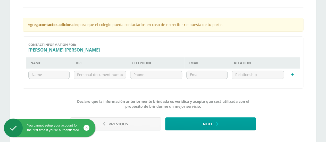
scroll to position [129, 0]
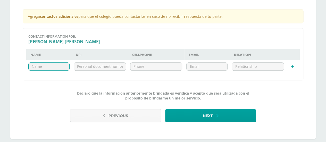
click at [41, 64] on input "text" at bounding box center [49, 67] width 41 height 8
click at [121, 115] on span "Previous" at bounding box center [118, 115] width 20 height 13
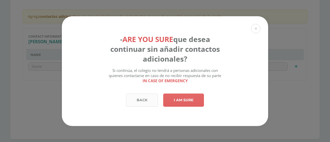
click at [141, 106] on link "Back" at bounding box center [142, 99] width 32 height 13
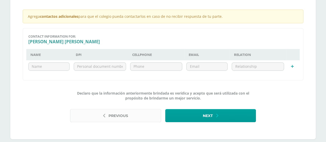
click at [124, 118] on span "Previous" at bounding box center [118, 115] width 20 height 13
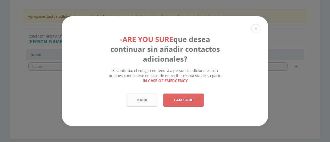
click at [148, 103] on link "Back" at bounding box center [142, 99] width 32 height 13
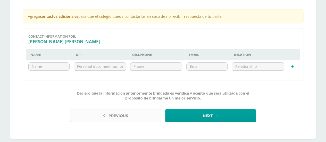
click at [102, 118] on button "Previous" at bounding box center [115, 115] width 91 height 13
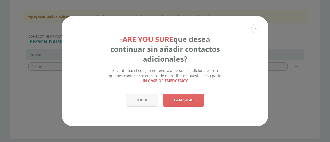
click at [256, 24] on button at bounding box center [255, 28] width 9 height 9
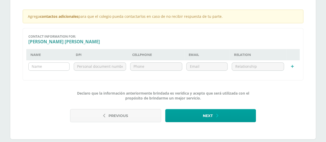
click at [44, 64] on input "text" at bounding box center [49, 67] width 41 height 8
type input "J"
type input "Javier Alberto Corzo Velasquez"
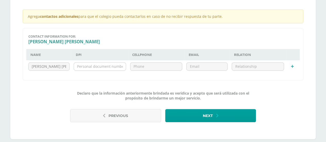
click at [113, 63] on input "text" at bounding box center [100, 67] width 52 height 8
type input "2740276660101"
type input "34001922"
click at [194, 67] on input "email" at bounding box center [206, 67] width 41 height 8
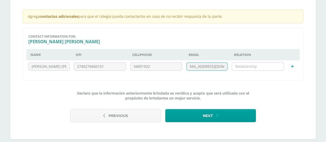
type input "corzosaurio@gmail.com"
click at [244, 67] on input "text" at bounding box center [258, 67] width 52 height 8
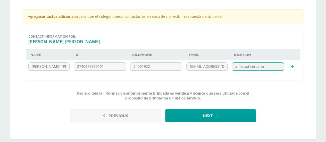
type input "amistad cercana"
click at [290, 64] on td at bounding box center [292, 66] width 12 height 12
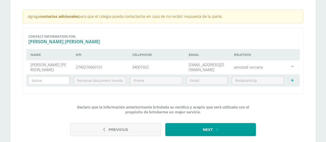
click at [46, 81] on input "text" at bounding box center [49, 80] width 41 height 8
type input "Linda Arana Rodas"
type input "2617505260101"
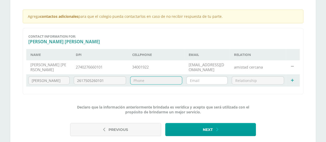
click at [207, 81] on input "email" at bounding box center [206, 80] width 41 height 8
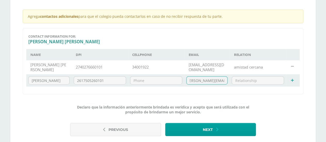
scroll to position [0, 7]
type input "linda.a.rodas@gmail.com"
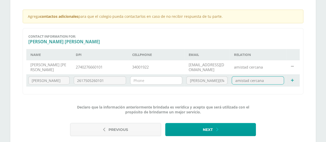
type input "amistad cercana"
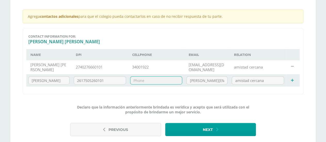
click at [161, 83] on input "text" at bounding box center [156, 80] width 52 height 8
type input "55030637"
click at [278, 95] on form "7819aeb9-474a-4769-9be1-edb05c25181e Contact information for: Ana Estefania Nam…" at bounding box center [163, 86] width 280 height 117
click at [148, 132] on button "Previous" at bounding box center [115, 129] width 91 height 13
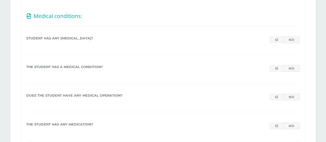
scroll to position [360, 0]
click at [293, 38] on link "No" at bounding box center [291, 39] width 16 height 7
click at [291, 70] on link "No" at bounding box center [291, 67] width 16 height 7
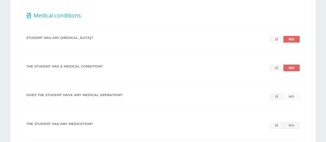
click at [294, 99] on link "No" at bounding box center [291, 96] width 16 height 7
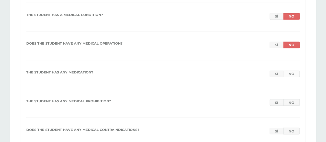
click at [294, 72] on link "No" at bounding box center [291, 73] width 16 height 7
click at [291, 100] on link "No" at bounding box center [291, 102] width 16 height 7
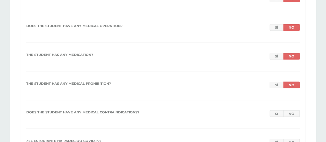
scroll to position [438, 0]
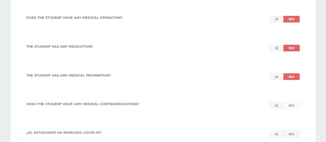
click at [290, 103] on link "No" at bounding box center [291, 105] width 16 height 7
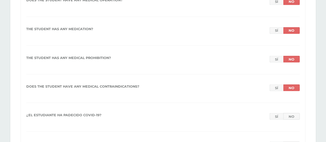
scroll to position [463, 0]
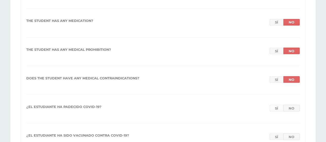
click at [276, 105] on link "Sí" at bounding box center [276, 108] width 14 height 7
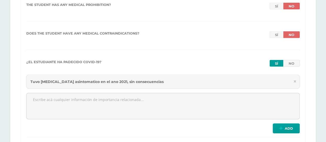
scroll to position [515, 0]
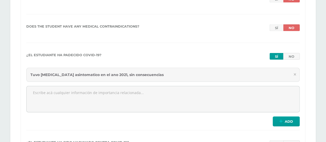
click at [120, 76] on div "Tuvo Covid 19 asintomatico en el ano 2021, sin consecuencias" at bounding box center [162, 75] width 273 height 14
click at [120, 72] on div "Tuvo Covid 19 asintomatico en el ano 2021, sin consecuencias" at bounding box center [162, 75] width 273 height 14
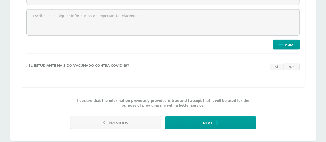
scroll to position [592, 0]
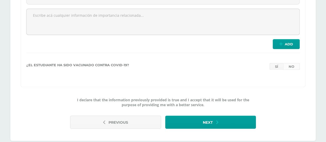
click at [294, 65] on link "No" at bounding box center [291, 66] width 16 height 7
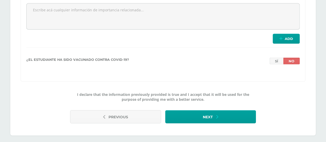
scroll to position [603, 0]
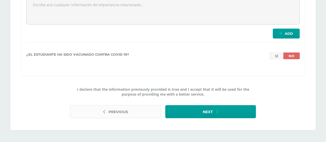
click at [107, 113] on button "Previous" at bounding box center [115, 111] width 91 height 13
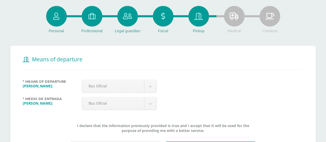
scroll to position [77, 0]
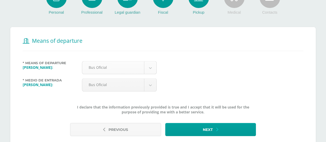
click at [154, 69] on body "Before continuing Update your information Make sure that all your information i…" at bounding box center [163, 43] width 326 height 241
click at [178, 69] on body "Before continuing Update your information Make sure that all your information i…" at bounding box center [163, 43] width 326 height 241
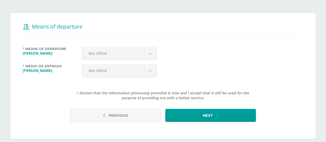
scroll to position [98, 0]
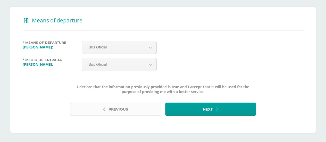
click at [112, 109] on span "Previous" at bounding box center [118, 109] width 20 height 13
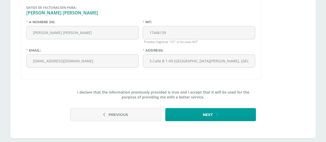
scroll to position [145, 0]
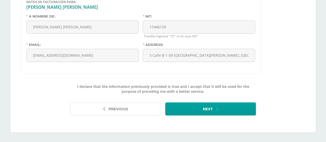
click at [112, 109] on span "Previous" at bounding box center [118, 109] width 20 height 13
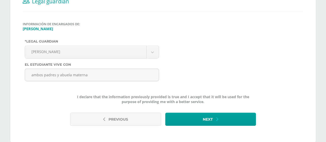
scroll to position [127, 0]
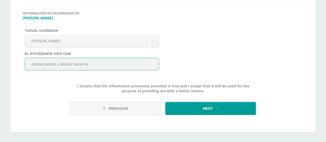
click at [115, 64] on input "ambos padres y abuela materna" at bounding box center [92, 64] width 134 height 13
click at [56, 63] on input "ambos padres y abuela materna" at bounding box center [92, 64] width 134 height 13
type input "ambos padres, hermano y abuela materna"
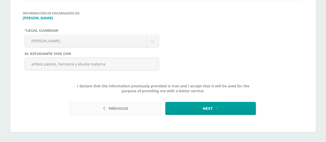
click at [112, 108] on span "Previous" at bounding box center [118, 108] width 20 height 13
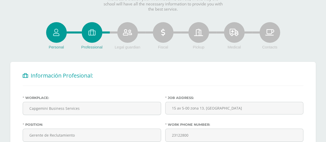
scroll to position [77, 0]
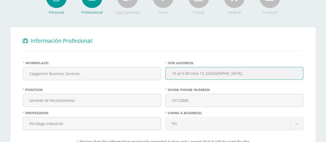
click at [241, 70] on input "15 av 5-00 zona 13, Torre Sur" at bounding box center [234, 73] width 138 height 13
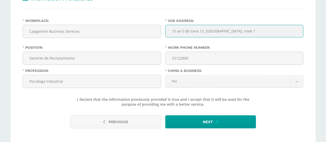
scroll to position [133, 0]
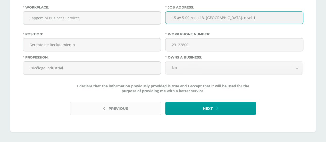
type input "15 av 5-00 zona 13, Torre Sur, nivel 1"
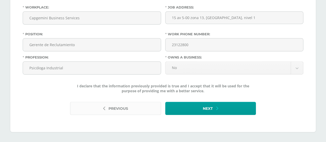
click at [121, 111] on span "Previous" at bounding box center [118, 108] width 20 height 13
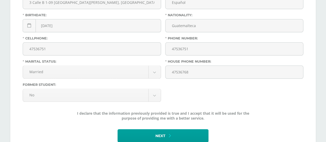
scroll to position [206, 0]
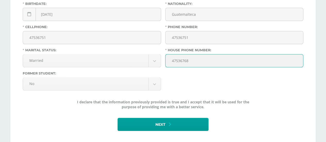
click at [210, 64] on input "47536768" at bounding box center [234, 60] width 138 height 13
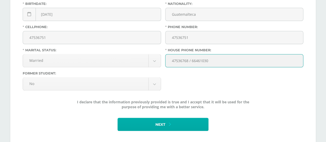
type input "47536768 / 66461030"
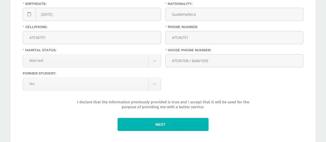
click at [176, 120] on button "Next" at bounding box center [162, 124] width 91 height 13
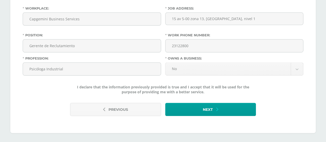
scroll to position [133, 0]
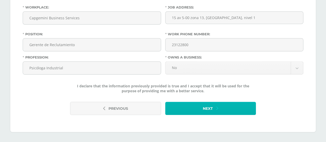
click at [242, 113] on button "Next" at bounding box center [210, 108] width 91 height 13
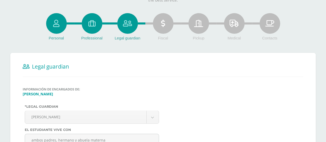
scroll to position [77, 0]
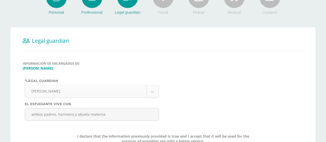
click at [156, 87] on body "Before continuing Update your information Make sure that all your information i…" at bounding box center [163, 58] width 326 height 270
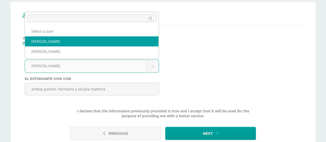
scroll to position [127, 0]
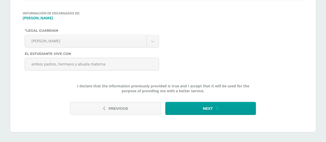
click at [215, 63] on body "Before continuing Update your information Make sure that all your information i…" at bounding box center [163, 8] width 326 height 270
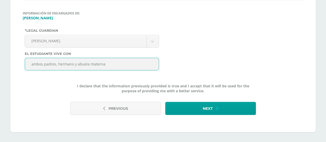
click at [74, 64] on input "ambos padres, hermano y abuela materna" at bounding box center [92, 64] width 134 height 13
type input "ambos padres, hermano mayor y abuela materna"
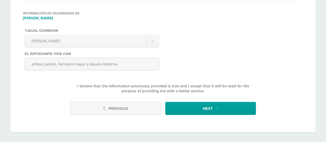
click at [212, 64] on div "Información de encargados de: Ana Estrada *Legal guardian Lisbett Maldonado Sel…" at bounding box center [163, 45] width 285 height 68
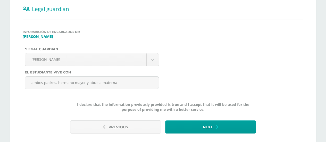
scroll to position [102, 0]
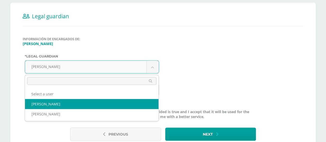
click at [151, 70] on body "Before continuing Update your information Make sure that all your information i…" at bounding box center [163, 33] width 326 height 270
click at [214, 74] on body "Before continuing Update your information Make sure that all your information i…" at bounding box center [163, 33] width 326 height 270
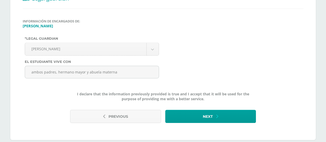
scroll to position [127, 0]
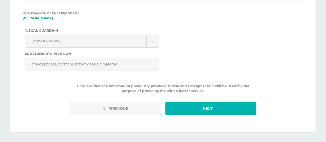
click at [242, 111] on button "Next" at bounding box center [210, 108] width 91 height 13
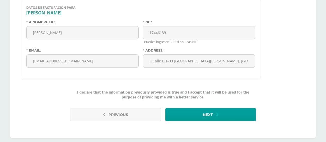
scroll to position [145, 0]
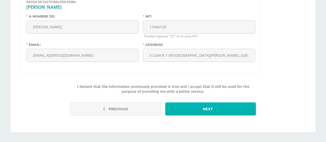
click at [214, 108] on button "Next" at bounding box center [210, 108] width 91 height 13
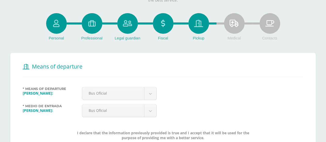
scroll to position [98, 0]
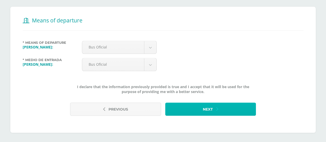
click at [216, 106] on icon "submit" at bounding box center [217, 109] width 2 height 6
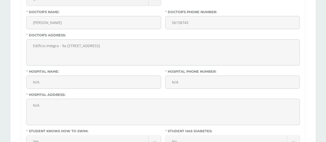
scroll to position [180, 0]
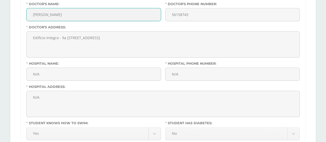
drag, startPoint x: 67, startPoint y: 16, endPoint x: 31, endPoint y: 14, distance: 35.8
click at [31, 14] on input "Sawhana Barreda" at bounding box center [94, 14] width 134 height 13
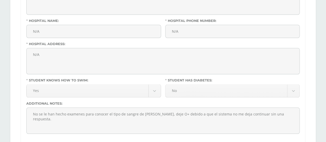
scroll to position [232, 0]
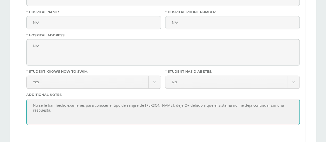
drag, startPoint x: 274, startPoint y: 105, endPoint x: 0, endPoint y: 100, distance: 274.0
click at [0, 100] on div "Personal Professional Legal guardian Fiscal Pickup Medical Contacts Medical inf…" at bounding box center [163, 140] width 326 height 635
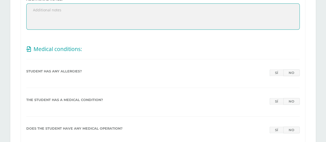
scroll to position [335, 0]
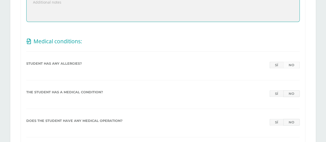
click at [294, 64] on link "No" at bounding box center [291, 65] width 16 height 7
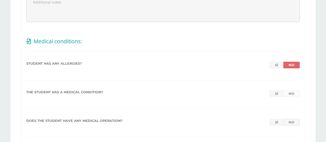
click at [295, 91] on link "No" at bounding box center [291, 93] width 16 height 7
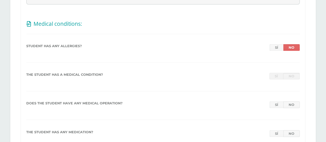
scroll to position [360, 0]
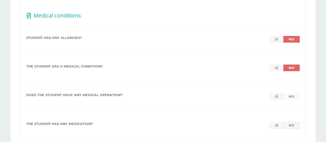
click at [293, 97] on link "No" at bounding box center [291, 96] width 16 height 7
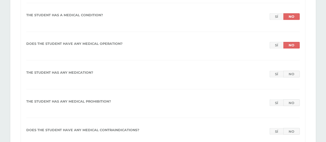
scroll to position [412, 0]
click at [295, 72] on link "No" at bounding box center [291, 73] width 16 height 7
click at [293, 101] on link "No" at bounding box center [291, 102] width 16 height 7
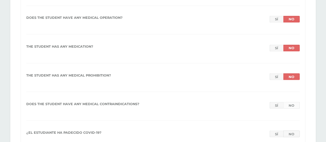
click at [295, 104] on link "No" at bounding box center [291, 105] width 16 height 7
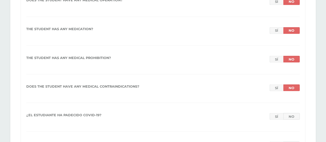
scroll to position [463, 0]
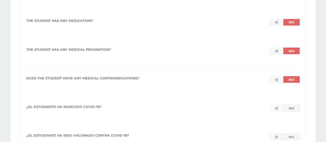
click at [276, 105] on link "Sí" at bounding box center [276, 108] width 14 height 7
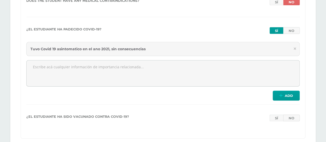
scroll to position [566, 0]
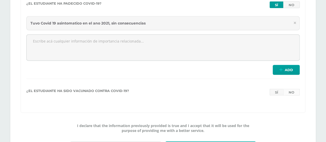
click at [296, 91] on link "No" at bounding box center [291, 92] width 16 height 7
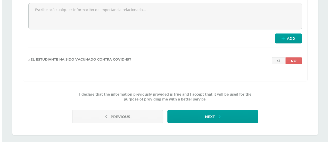
scroll to position [603, 0]
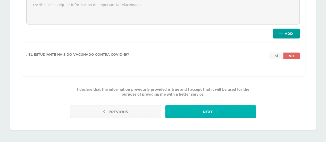
click at [192, 107] on button "Next" at bounding box center [210, 111] width 91 height 13
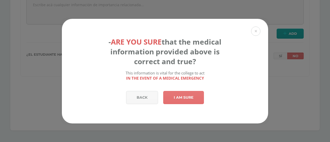
click at [189, 95] on link "I am sure" at bounding box center [183, 97] width 41 height 13
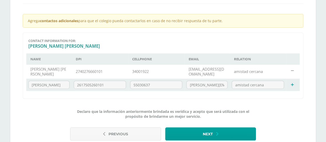
scroll to position [149, 0]
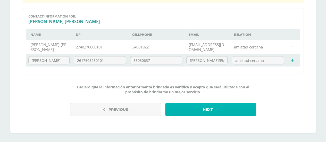
click at [231, 109] on button "Next" at bounding box center [210, 109] width 91 height 13
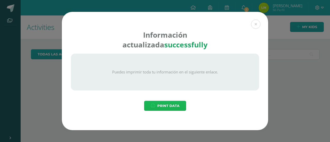
click at [175, 105] on span "Print data" at bounding box center [168, 106] width 22 height 10
